Goal: Find specific page/section: Find specific page/section

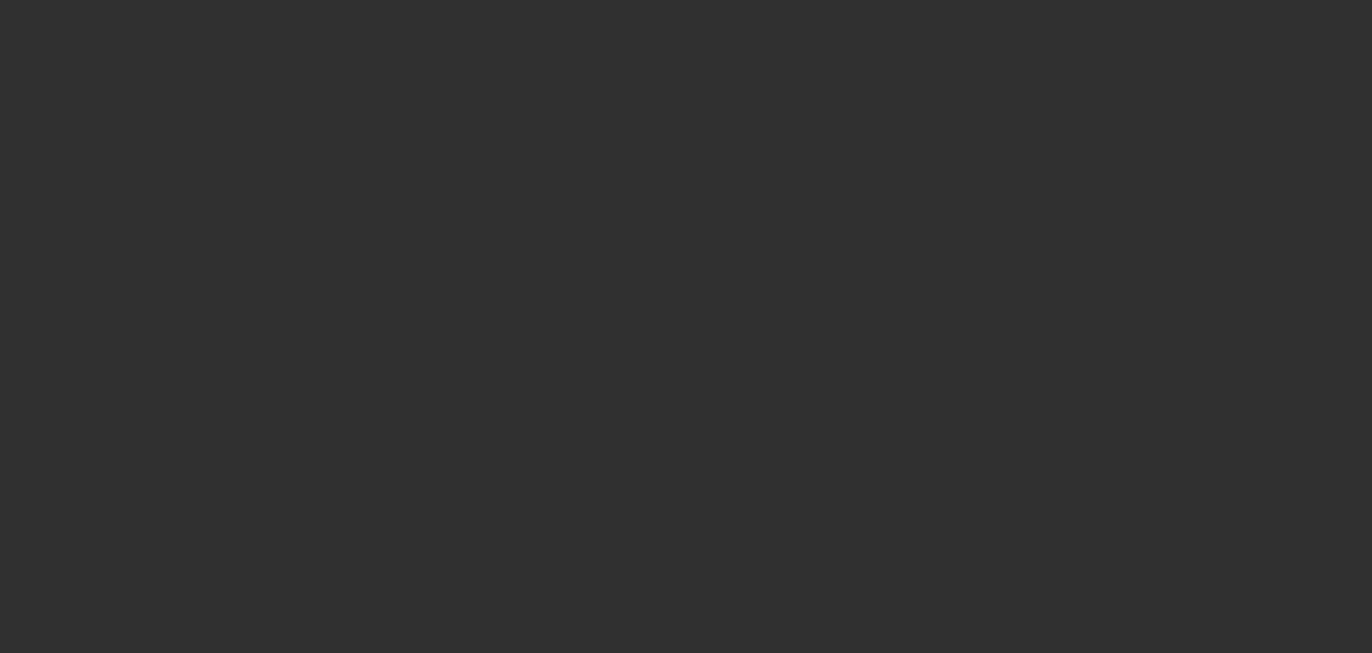
select select "10"
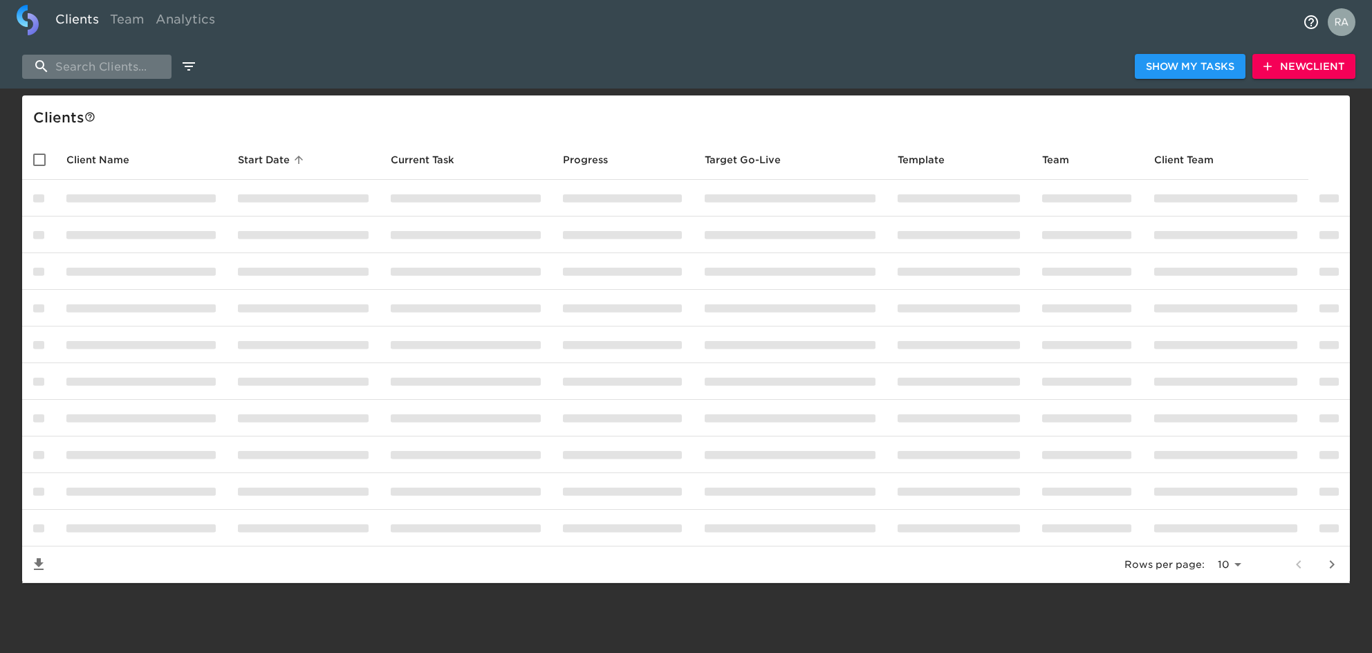
click at [107, 69] on input "search" at bounding box center [96, 67] width 149 height 24
paste input "[PERSON_NAME][GEOGRAPHIC_DATA]"
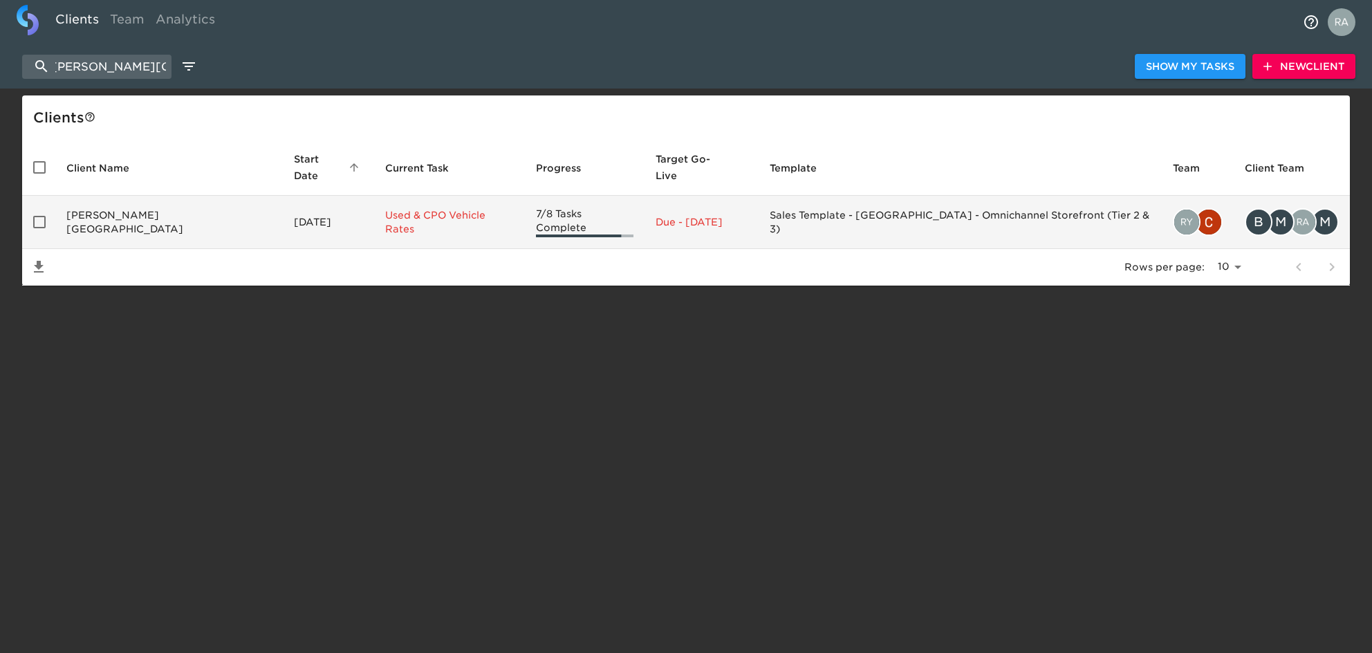
type input "[PERSON_NAME][GEOGRAPHIC_DATA]"
click at [135, 207] on td "[PERSON_NAME][GEOGRAPHIC_DATA]" at bounding box center [168, 222] width 227 height 53
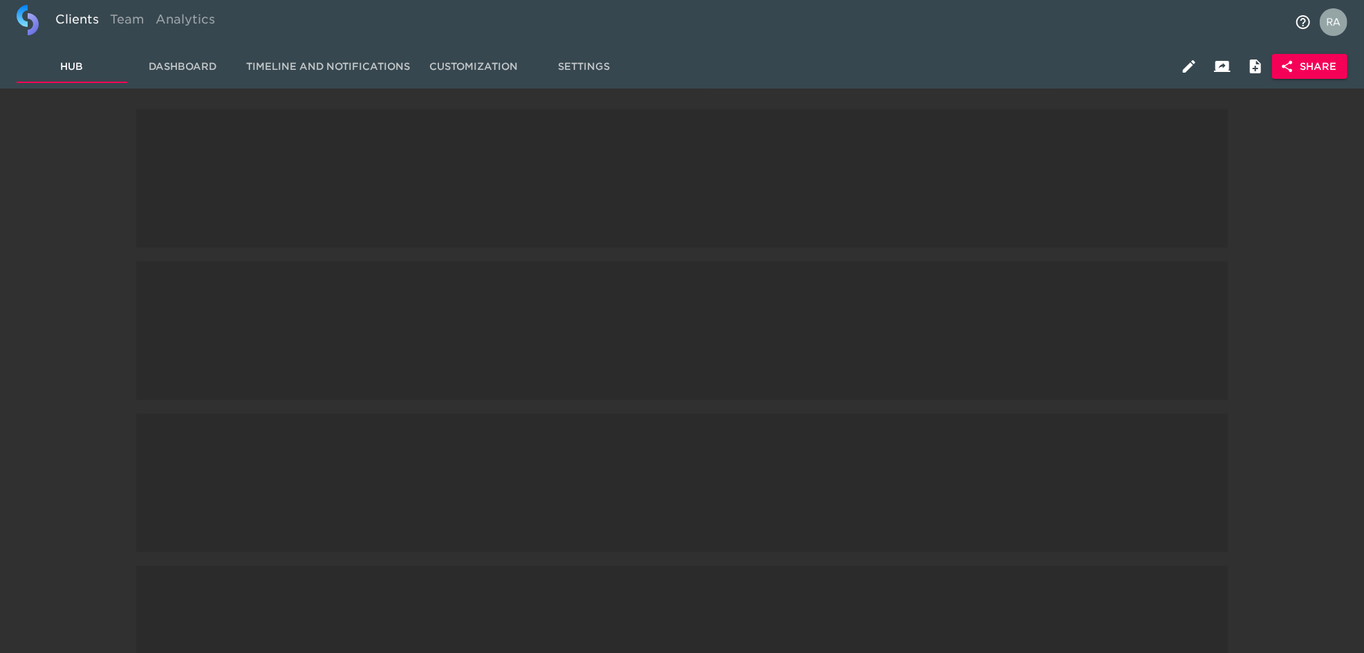
click at [135, 140] on html "Clients Team Analytics Hub Dashboard Timeline and Notifications Customization S…" at bounding box center [682, 70] width 1364 height 140
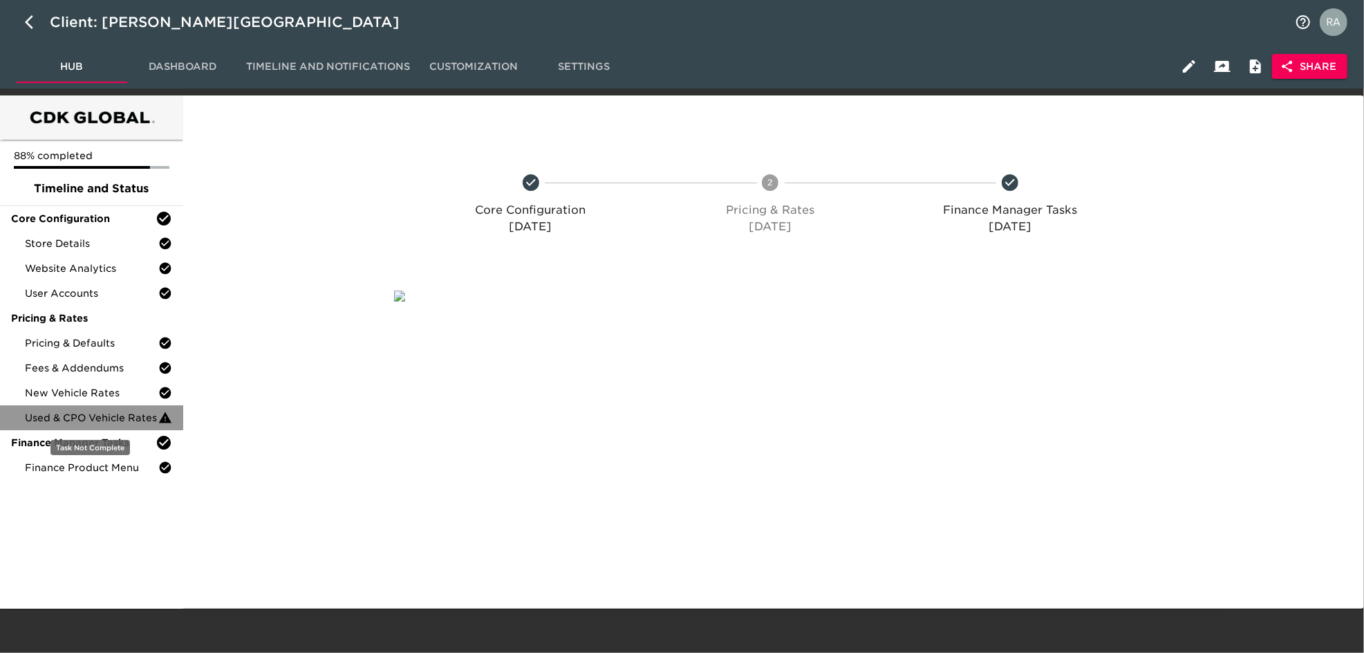
click at [81, 415] on span "Used & CPO Vehicle Rates" at bounding box center [91, 418] width 133 height 14
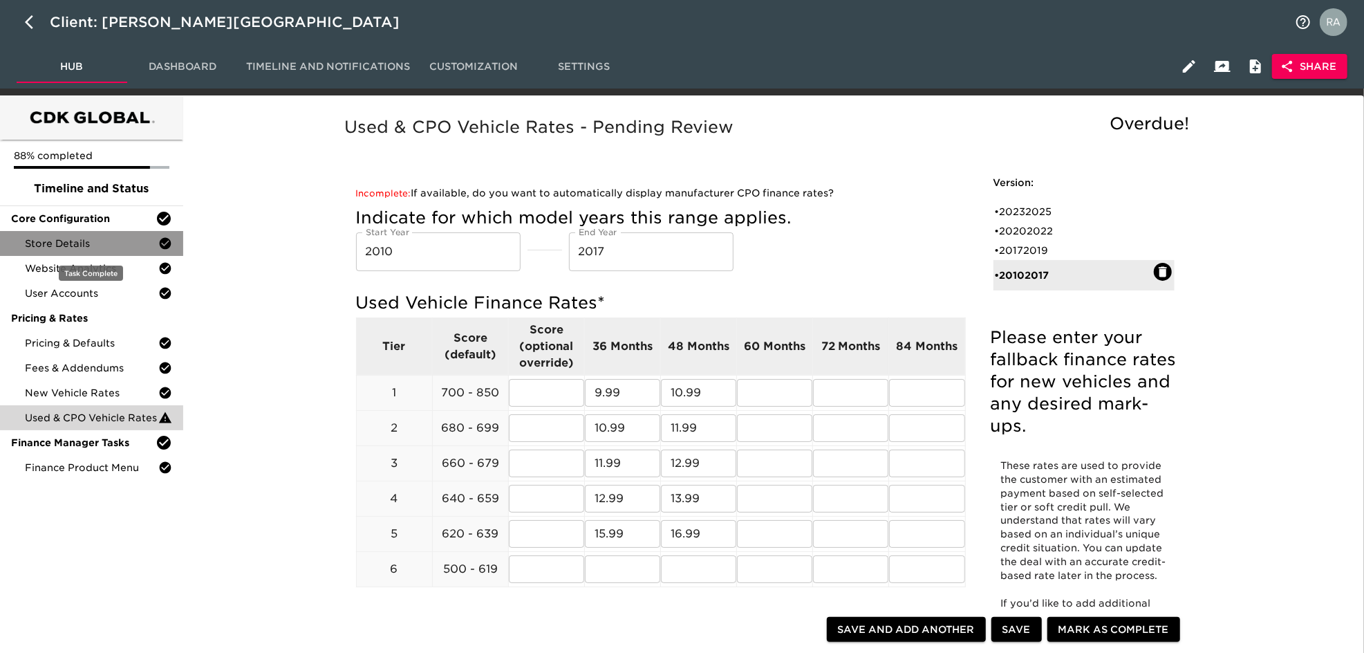
click at [87, 236] on span "Store Details" at bounding box center [91, 243] width 133 height 14
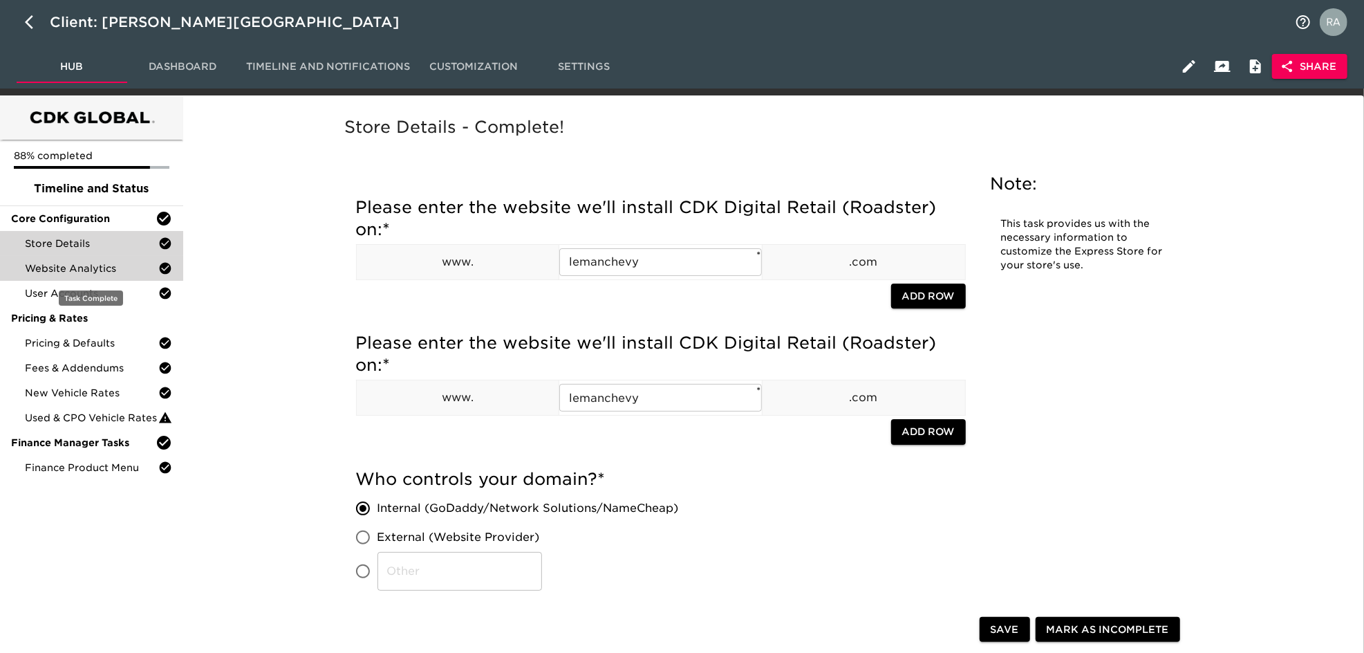
click at [65, 266] on span "Website Analytics" at bounding box center [91, 268] width 133 height 14
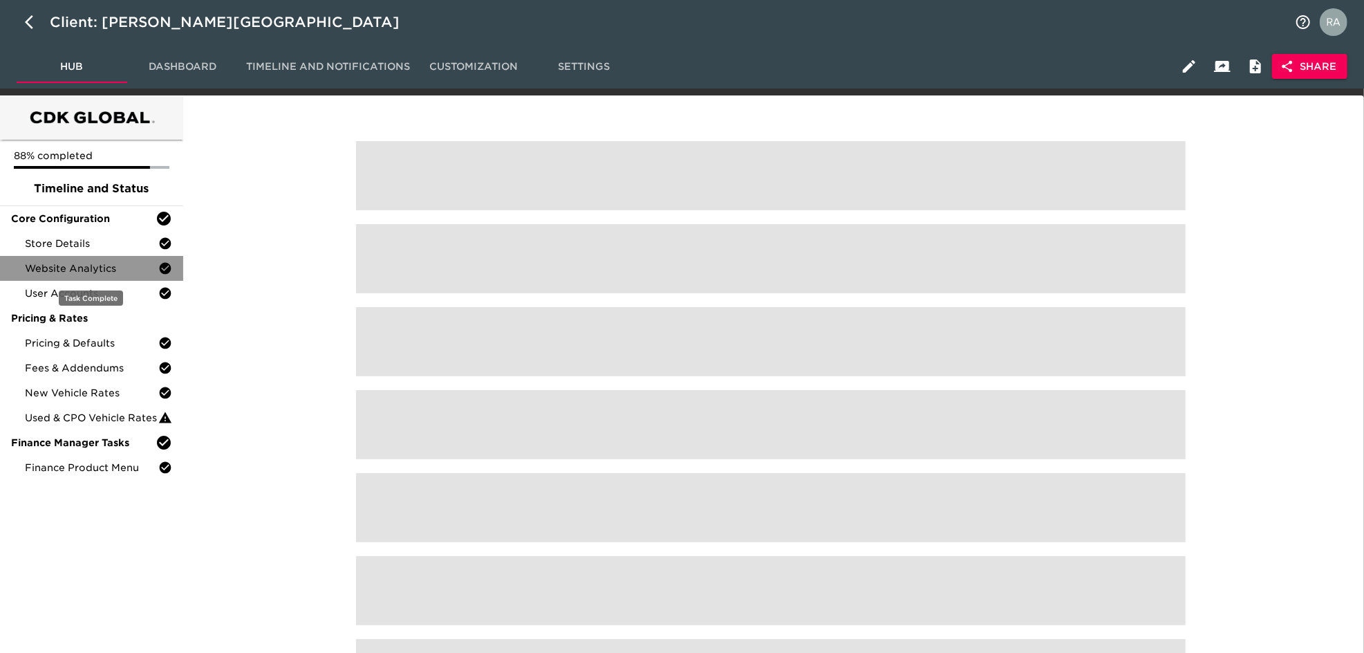
click at [65, 266] on span "Website Analytics" at bounding box center [91, 268] width 133 height 14
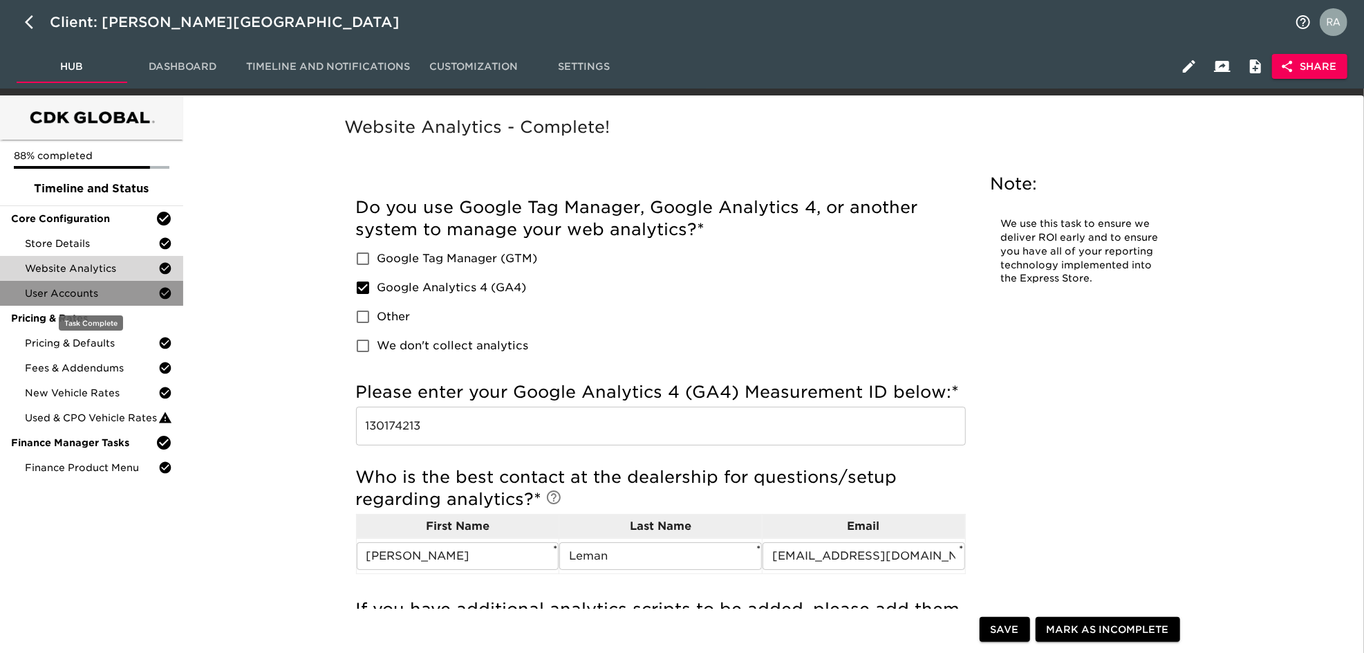
click at [129, 296] on span "User Accounts" at bounding box center [91, 293] width 133 height 14
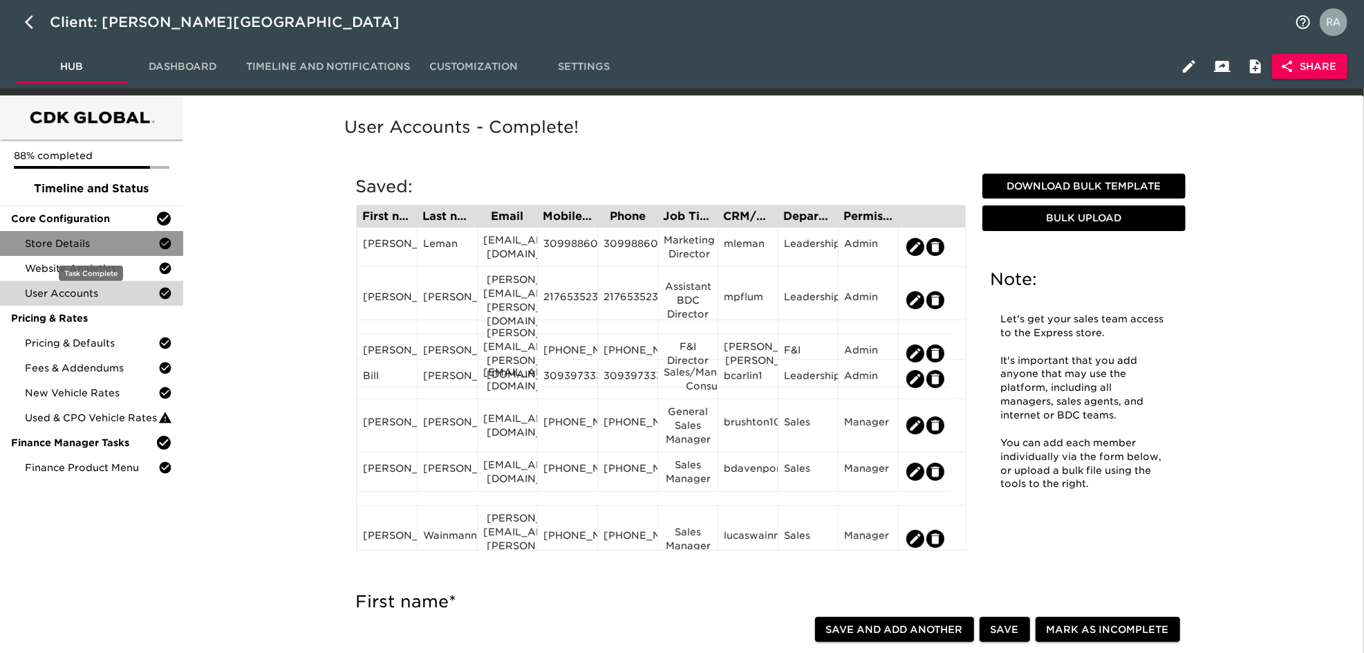
click at [86, 245] on span "Store Details" at bounding box center [91, 243] width 133 height 14
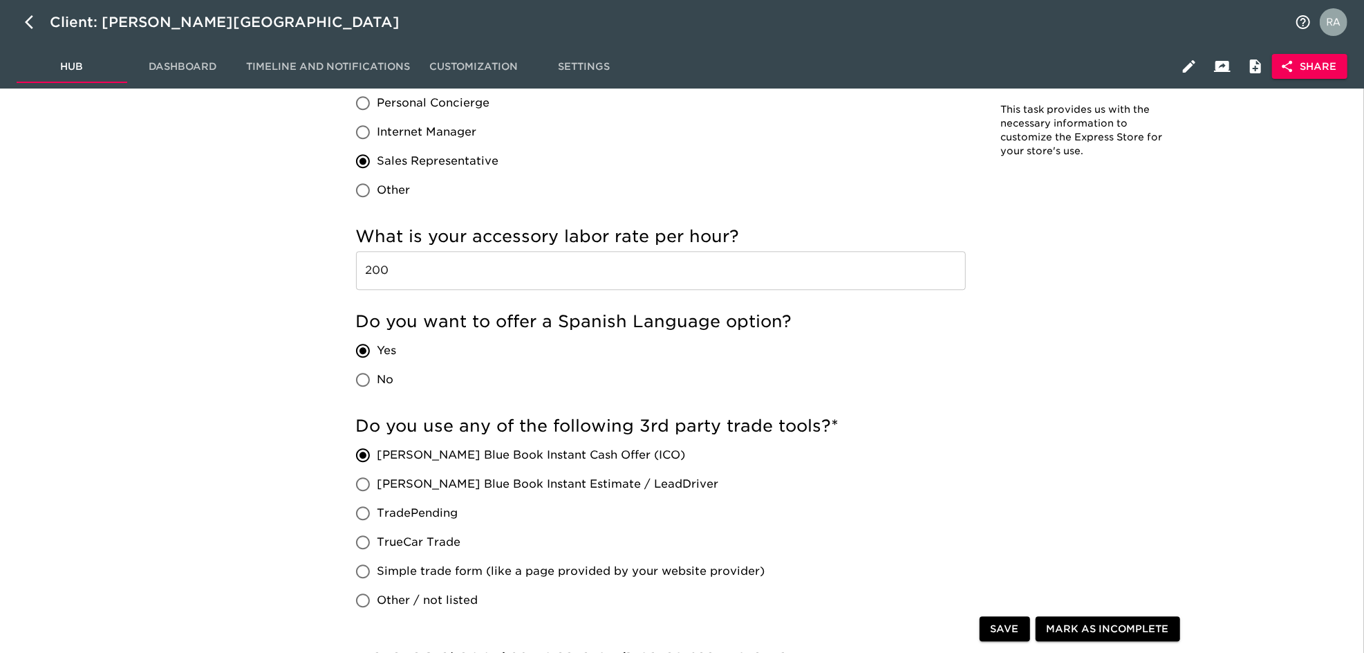
scroll to position [2511, 0]
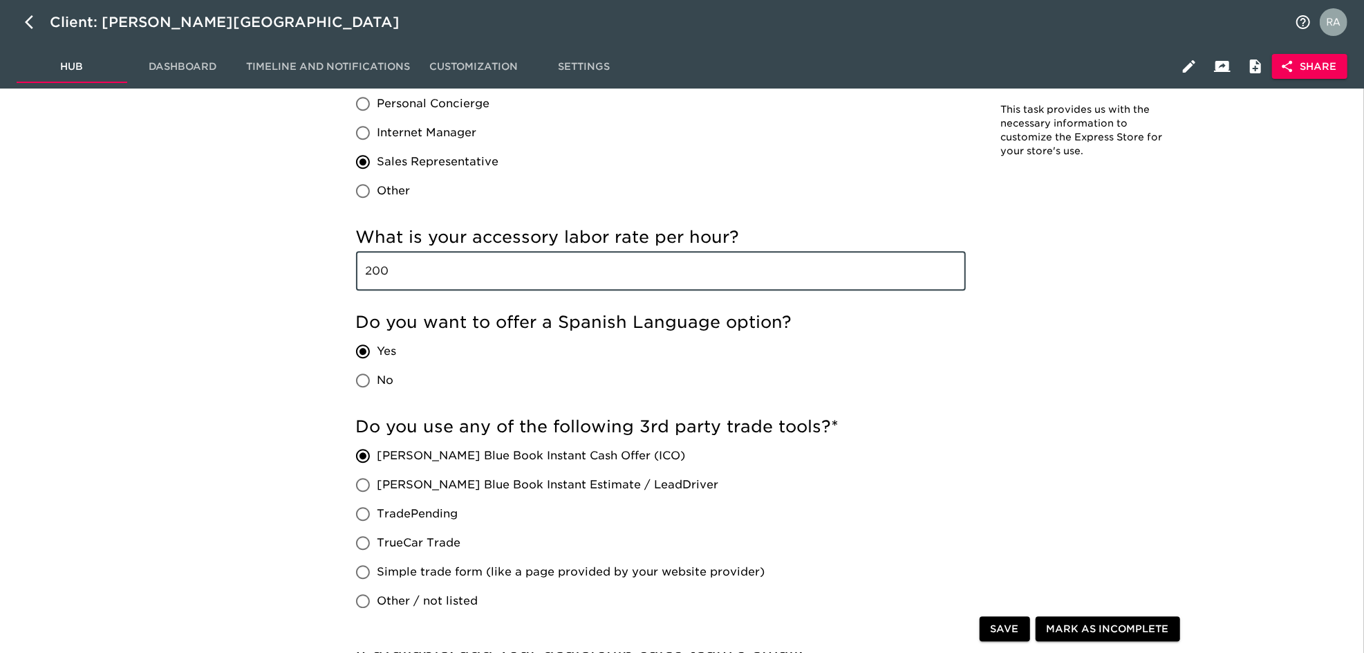
click at [374, 269] on input "200" at bounding box center [661, 271] width 610 height 39
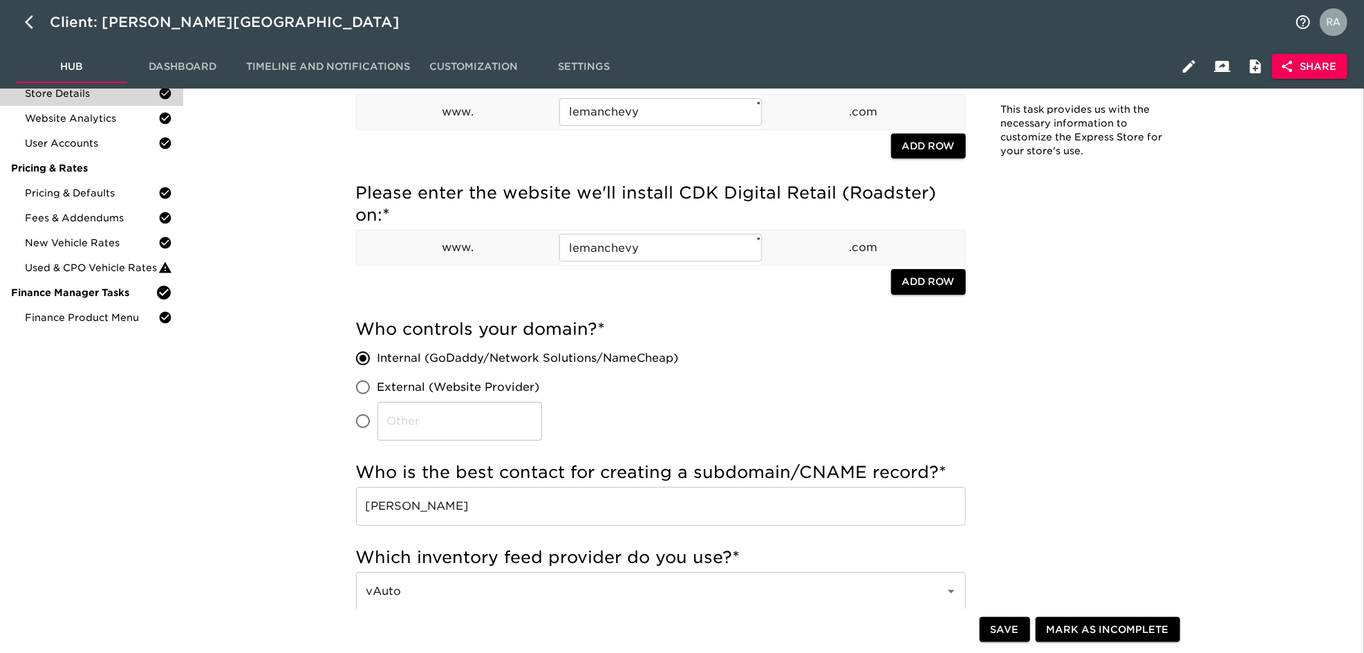
scroll to position [0, 0]
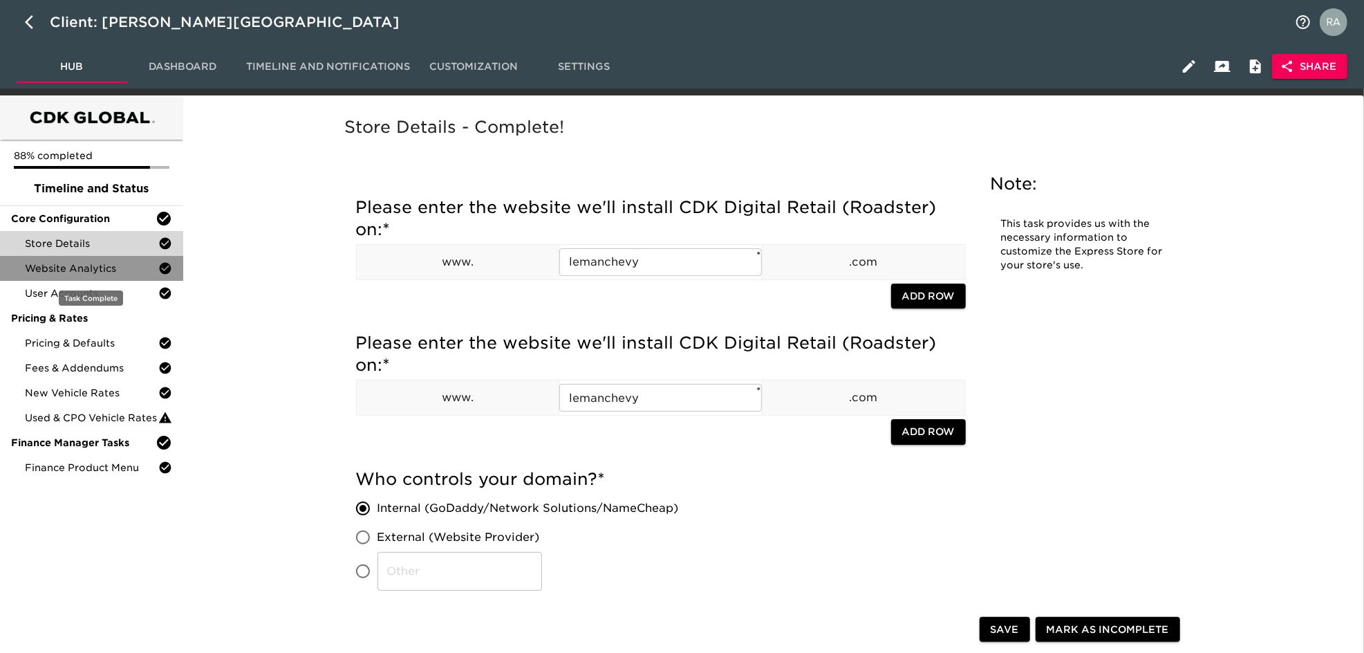
click at [113, 264] on span "Website Analytics" at bounding box center [91, 268] width 133 height 14
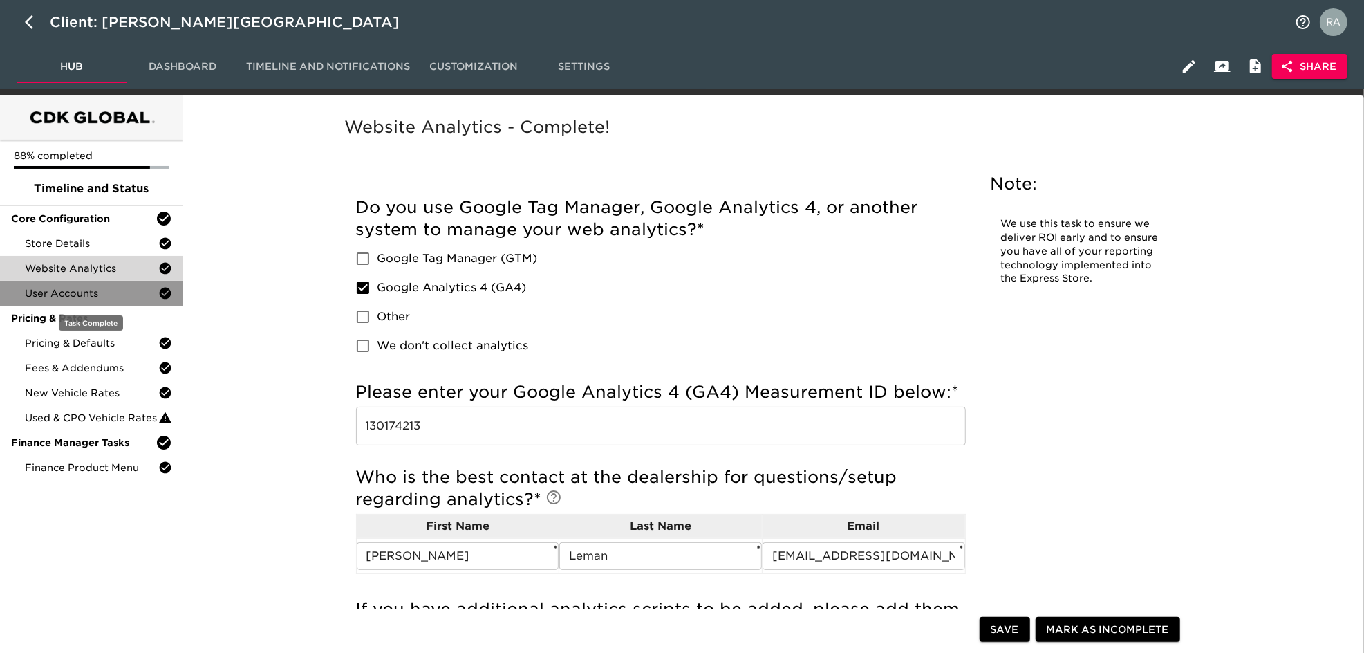
click at [120, 297] on span "User Accounts" at bounding box center [91, 293] width 133 height 14
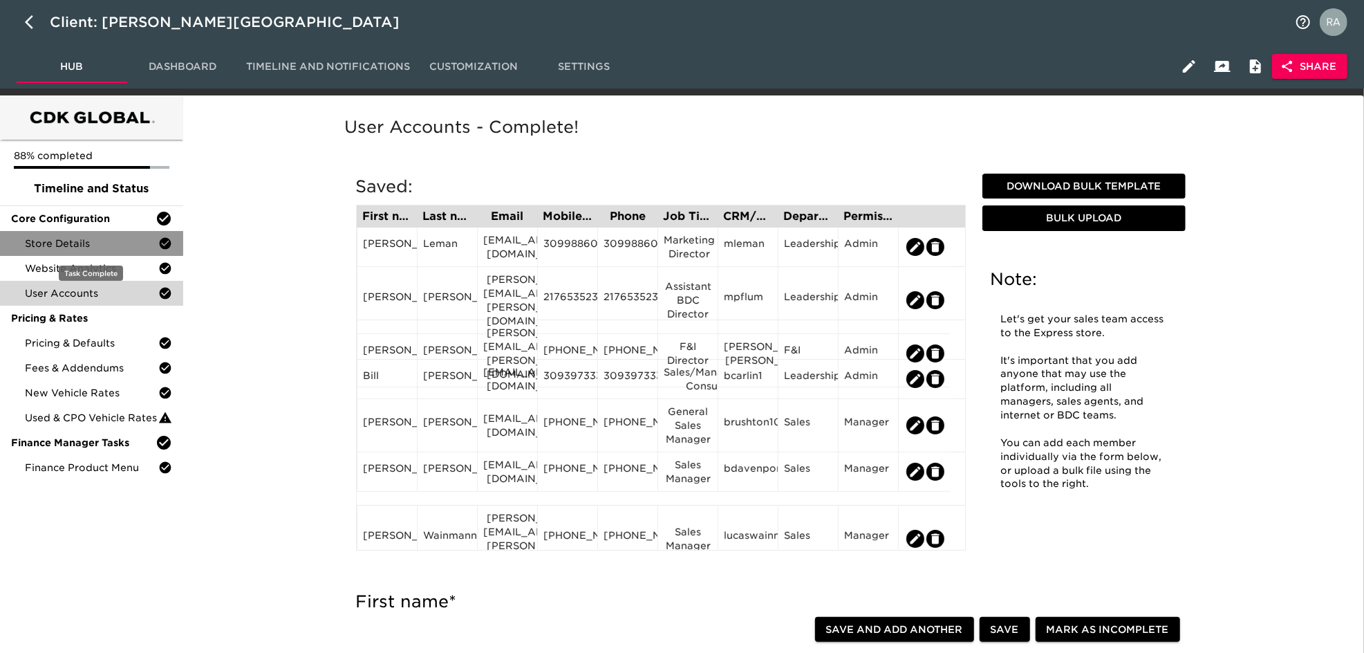
click at [116, 233] on div "Store Details" at bounding box center [91, 243] width 183 height 25
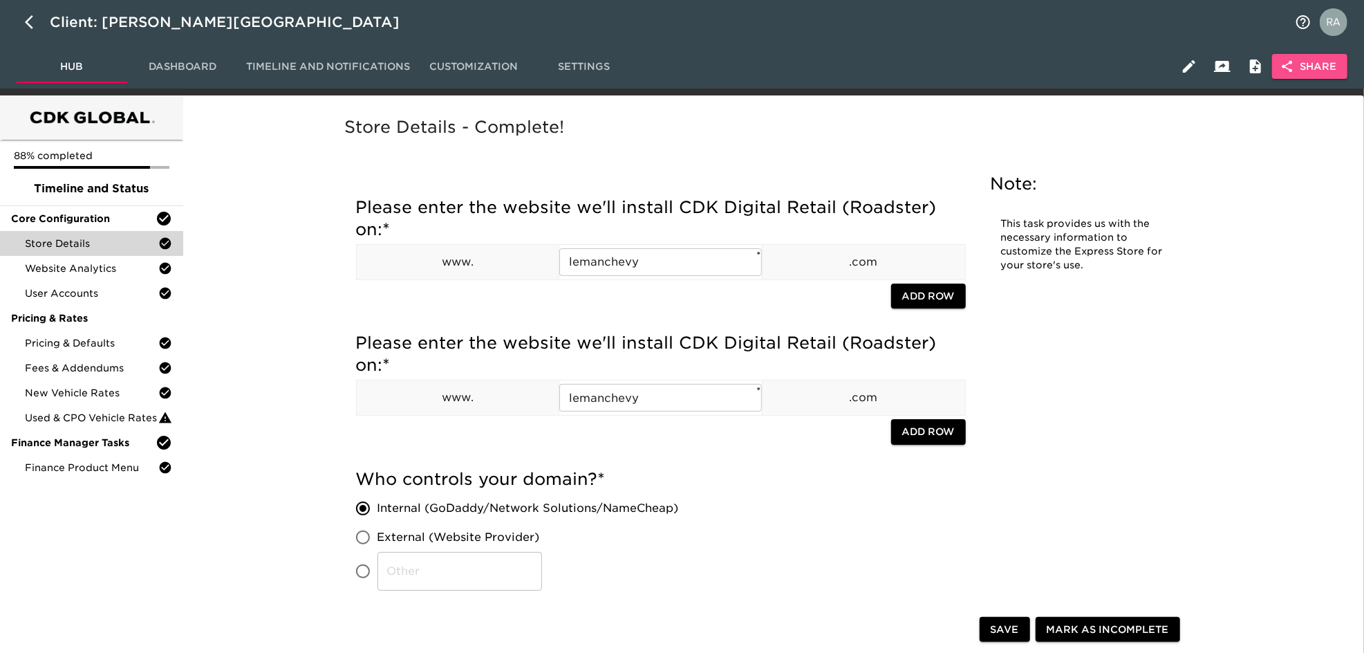
click at [1314, 62] on span "Share" at bounding box center [1309, 66] width 53 height 17
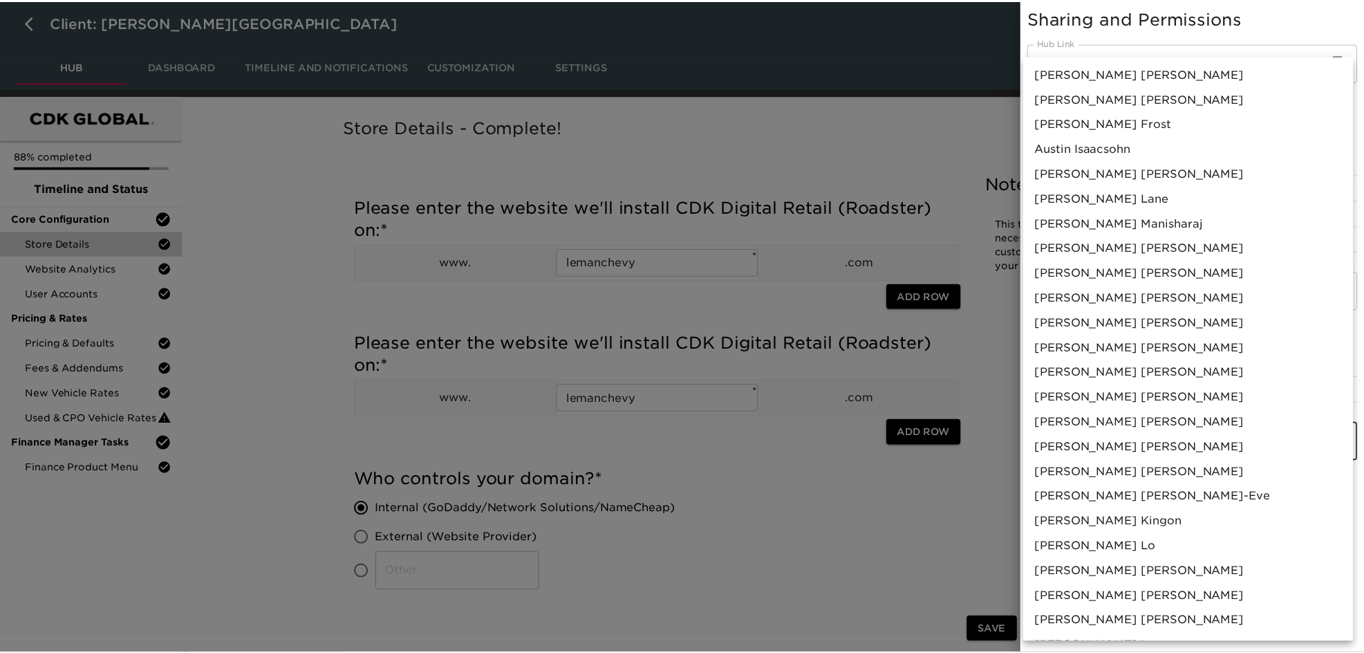
scroll to position [646, 0]
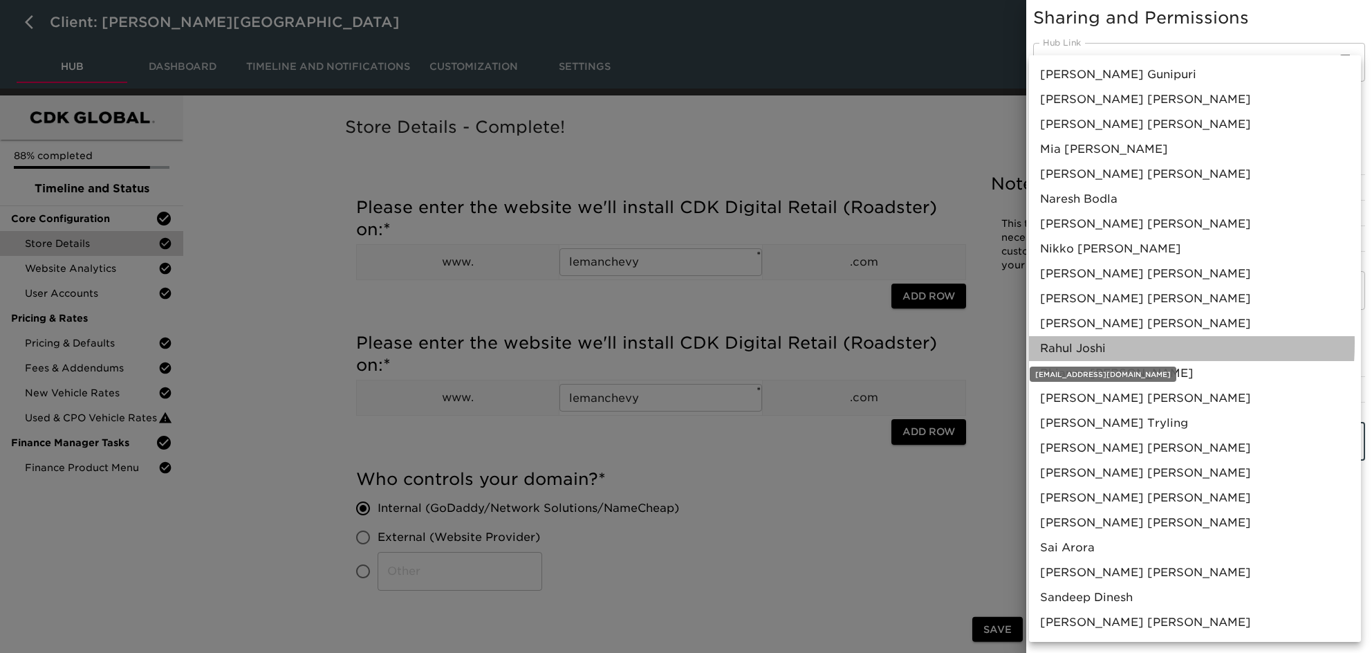
click at [1074, 343] on span "[PERSON_NAME]" at bounding box center [1073, 348] width 66 height 17
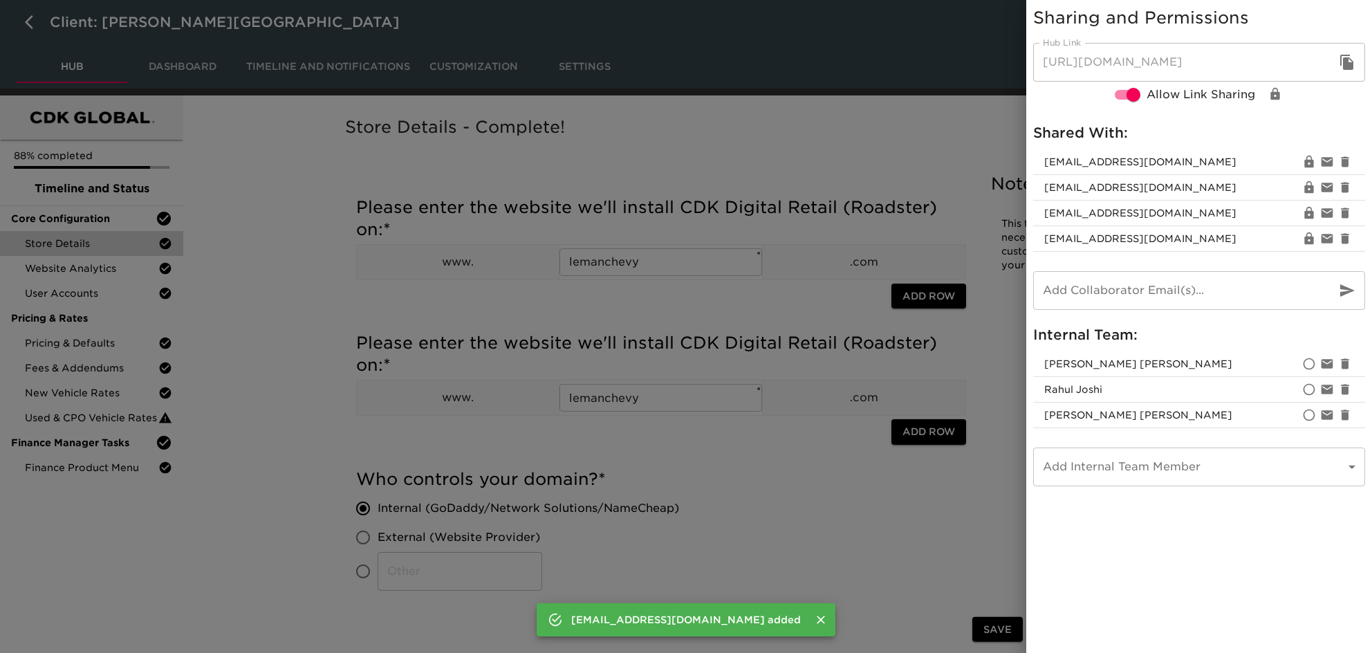
click at [890, 531] on div at bounding box center [686, 326] width 1372 height 653
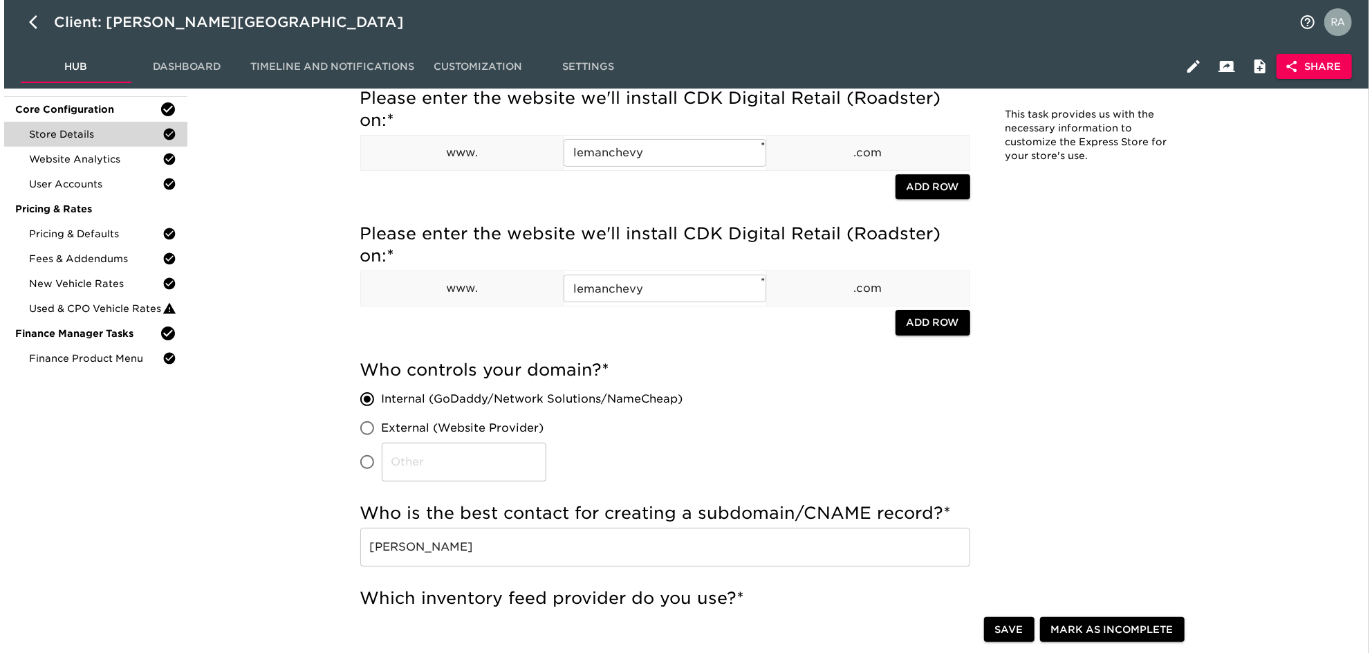
scroll to position [0, 0]
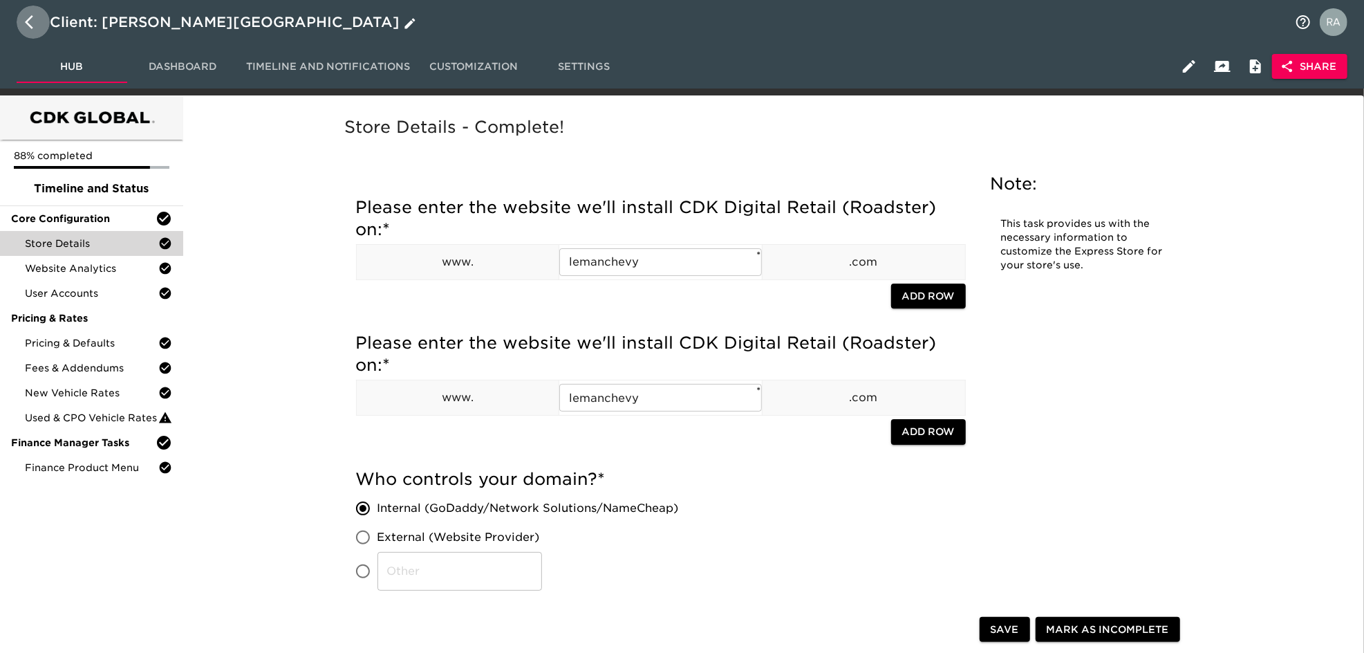
click at [26, 9] on button "button" at bounding box center [33, 22] width 33 height 33
select select "10"
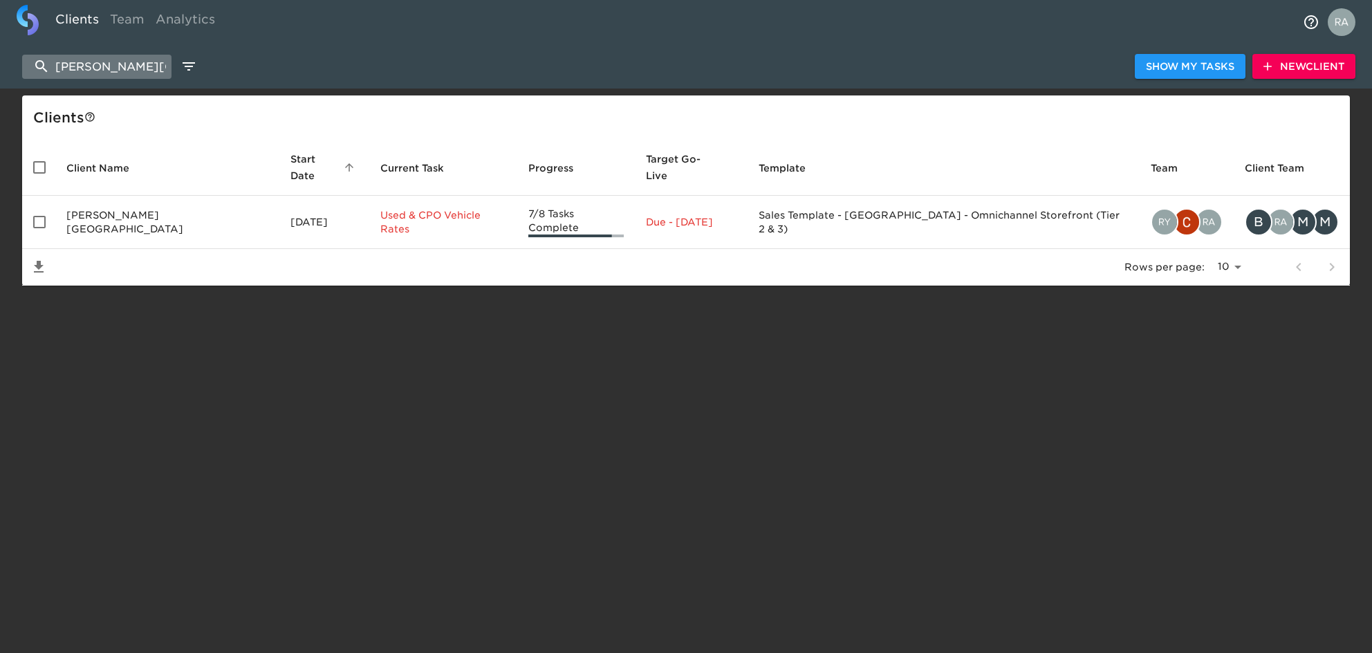
click at [87, 67] on input "[PERSON_NAME][GEOGRAPHIC_DATA]" at bounding box center [96, 67] width 149 height 24
paste input "Mercedes-Benz of Grand Blanc"
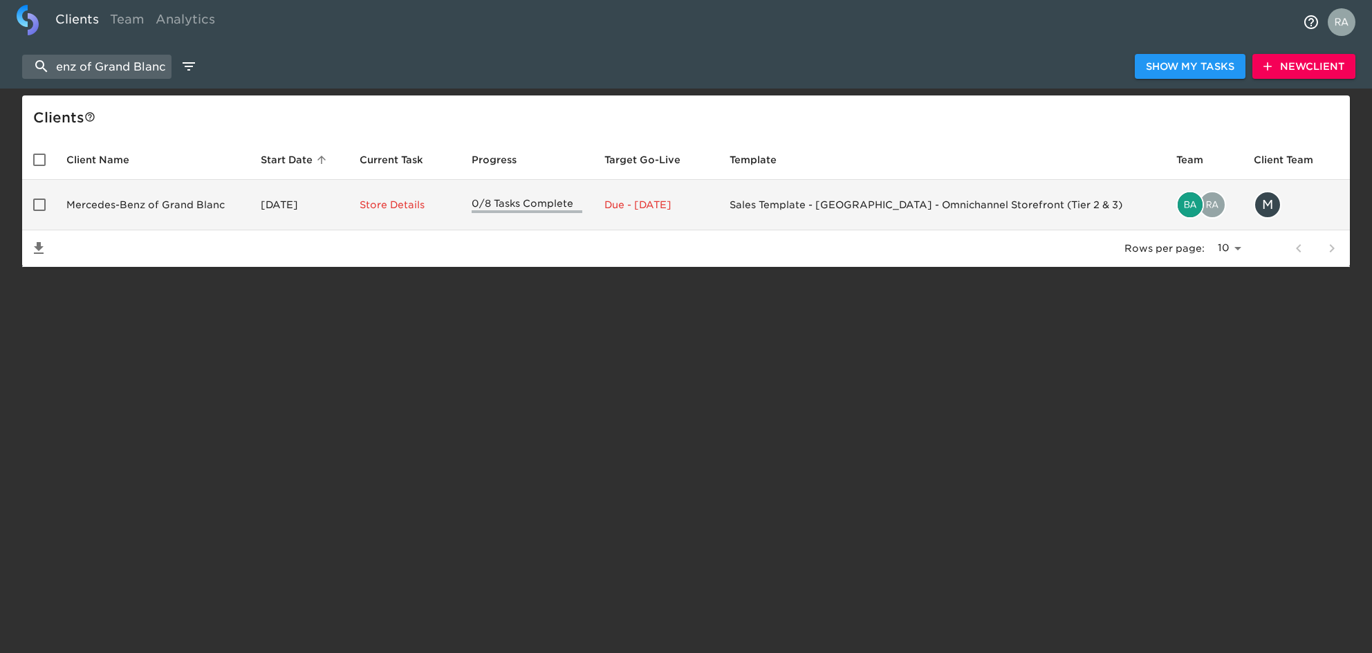
type input "Mercedes-Benz of Grand Blanc"
click at [124, 197] on td "Mercedes-Benz of Grand Blanc" at bounding box center [152, 205] width 194 height 50
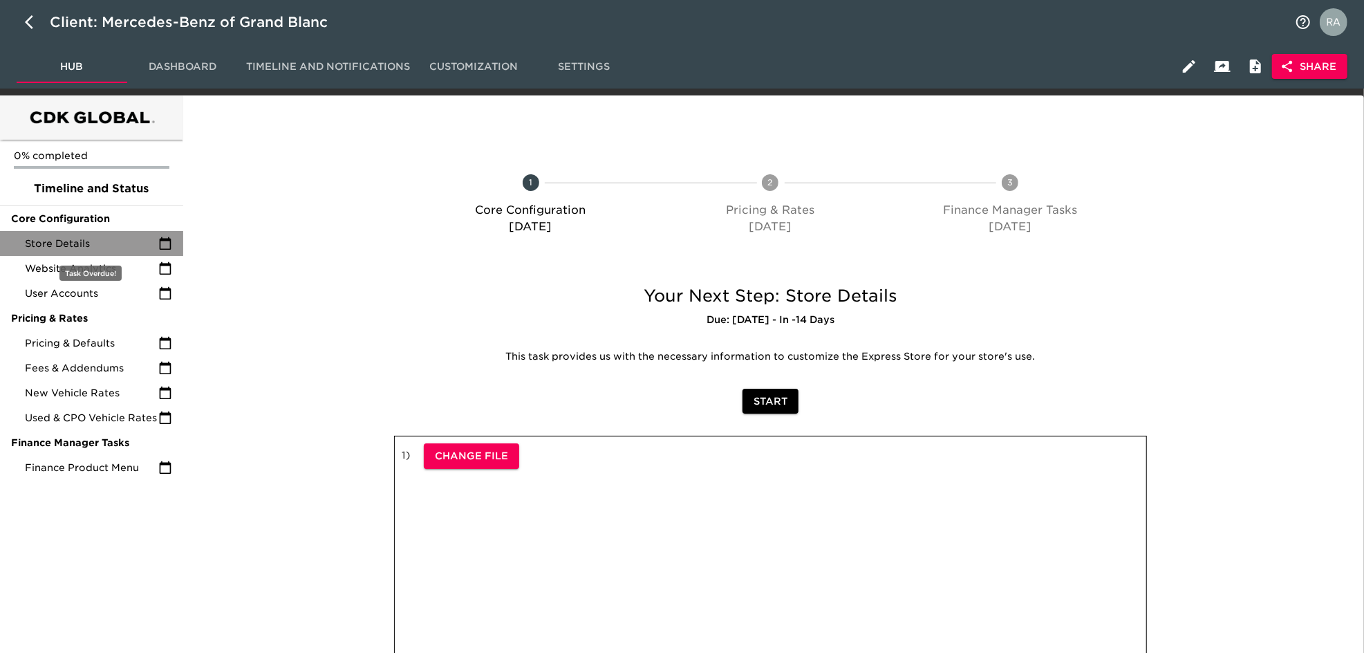
click at [109, 248] on span "Store Details" at bounding box center [91, 243] width 133 height 14
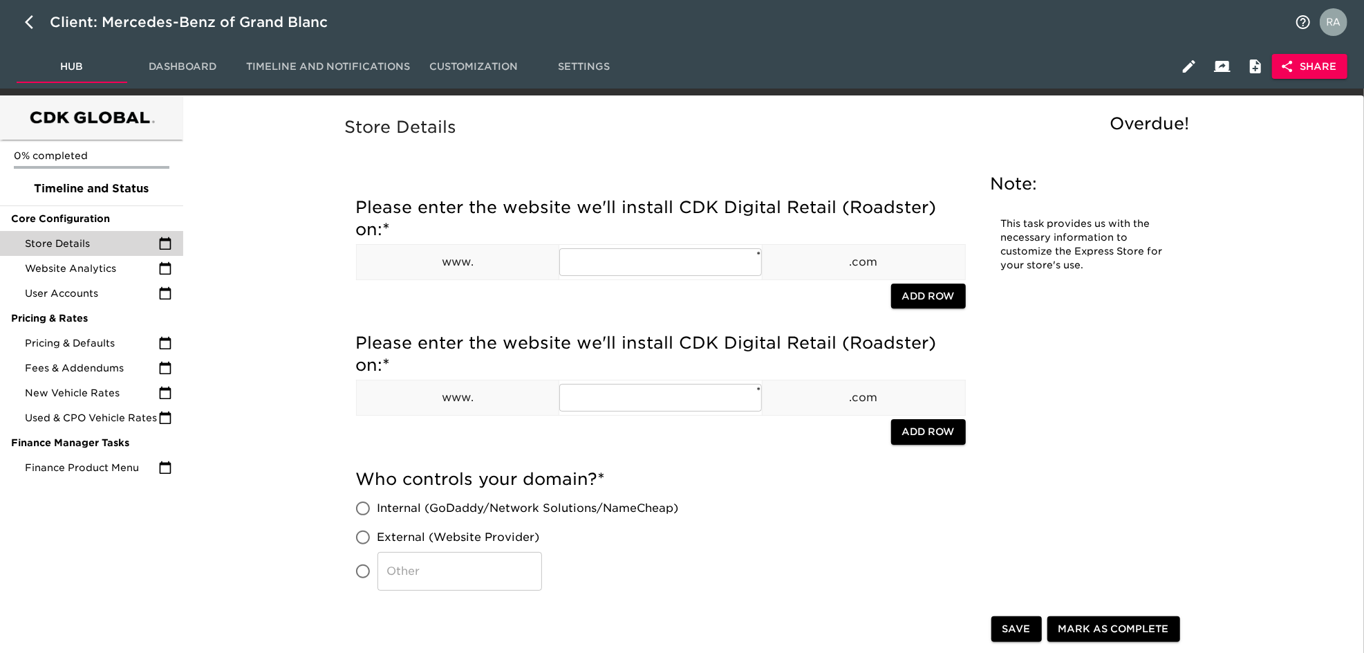
drag, startPoint x: 109, startPoint y: 248, endPoint x: 642, endPoint y: 540, distance: 608.0
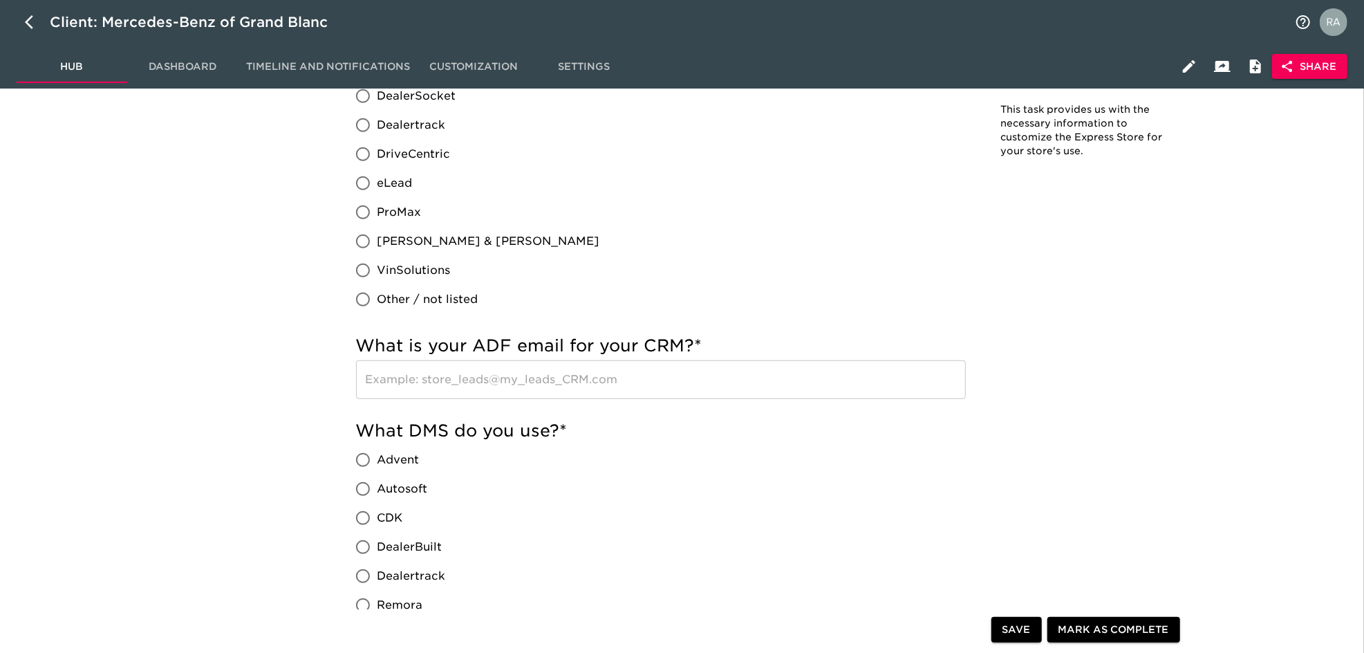
scroll to position [726, 0]
